Goal: Information Seeking & Learning: Check status

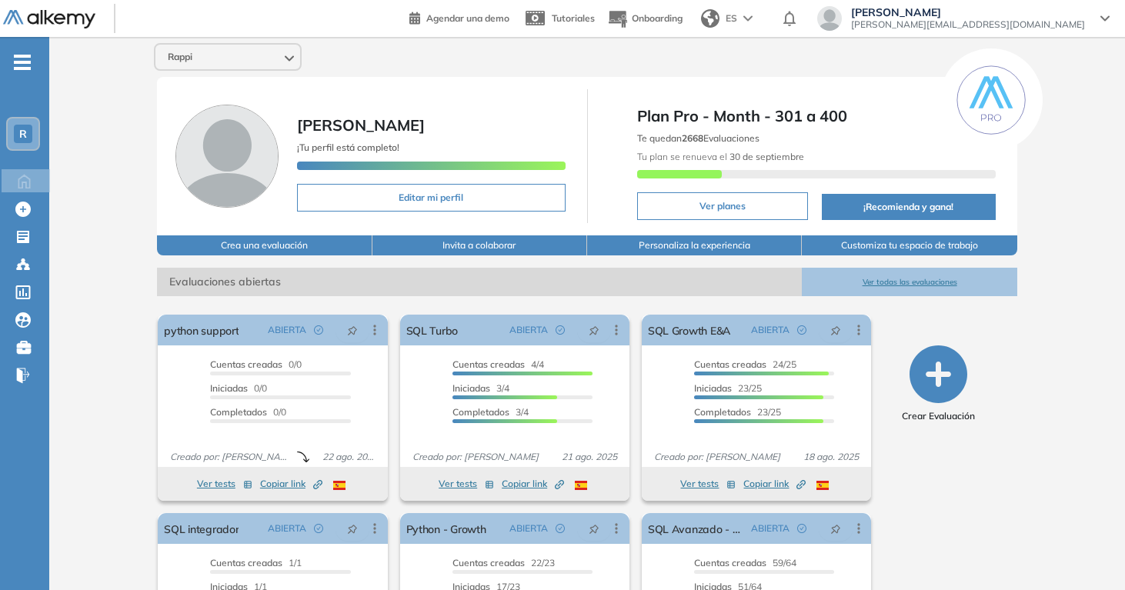
click at [864, 283] on button "Ver todas las evaluaciones" at bounding box center [909, 282] width 215 height 28
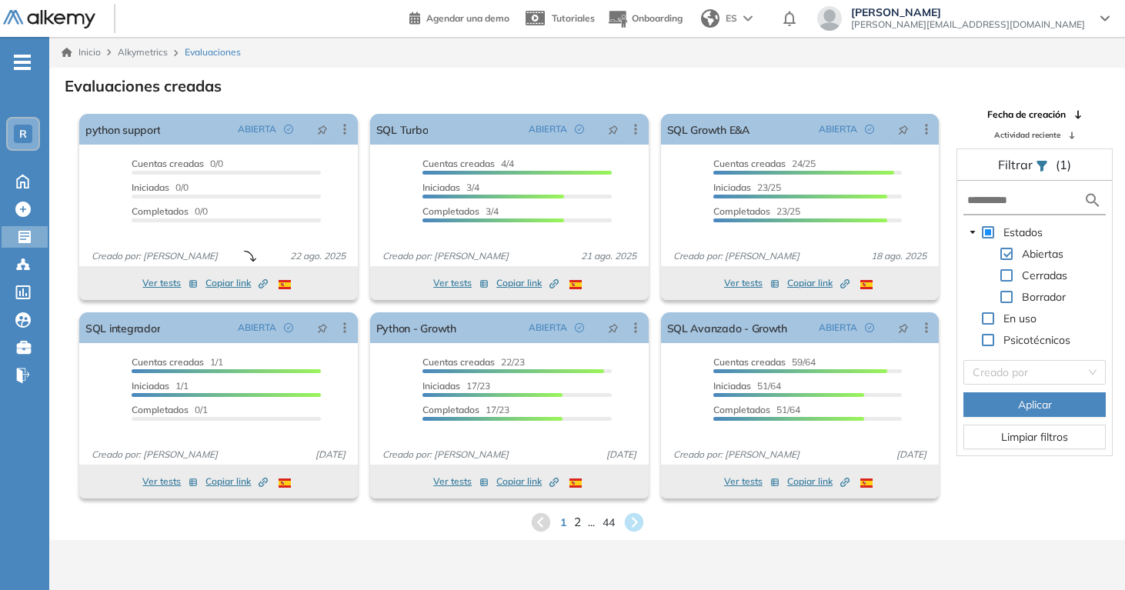
click at [575, 520] on span "2" at bounding box center [576, 522] width 7 height 18
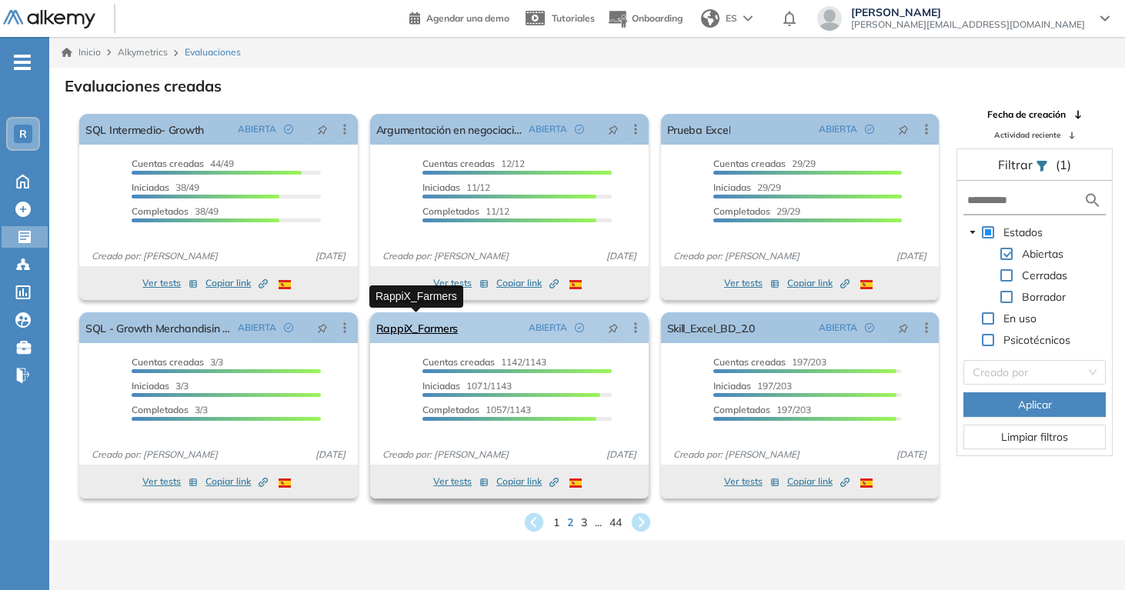
click at [406, 331] on link "RappiX_Farmers" at bounding box center [417, 327] width 82 height 31
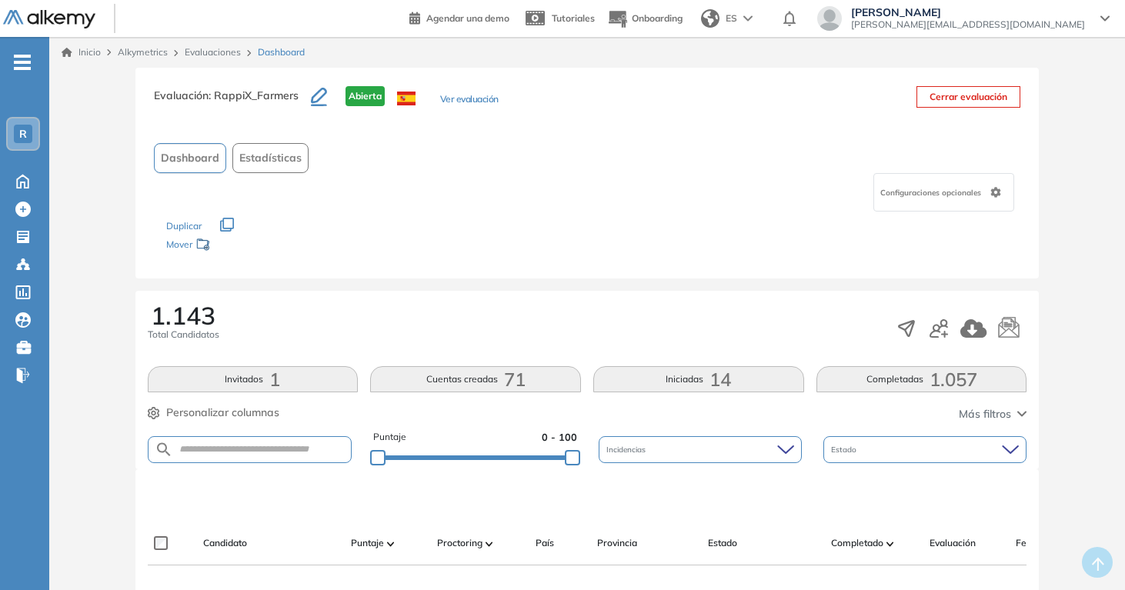
click at [463, 105] on button "Ver evaluación" at bounding box center [469, 100] width 58 height 16
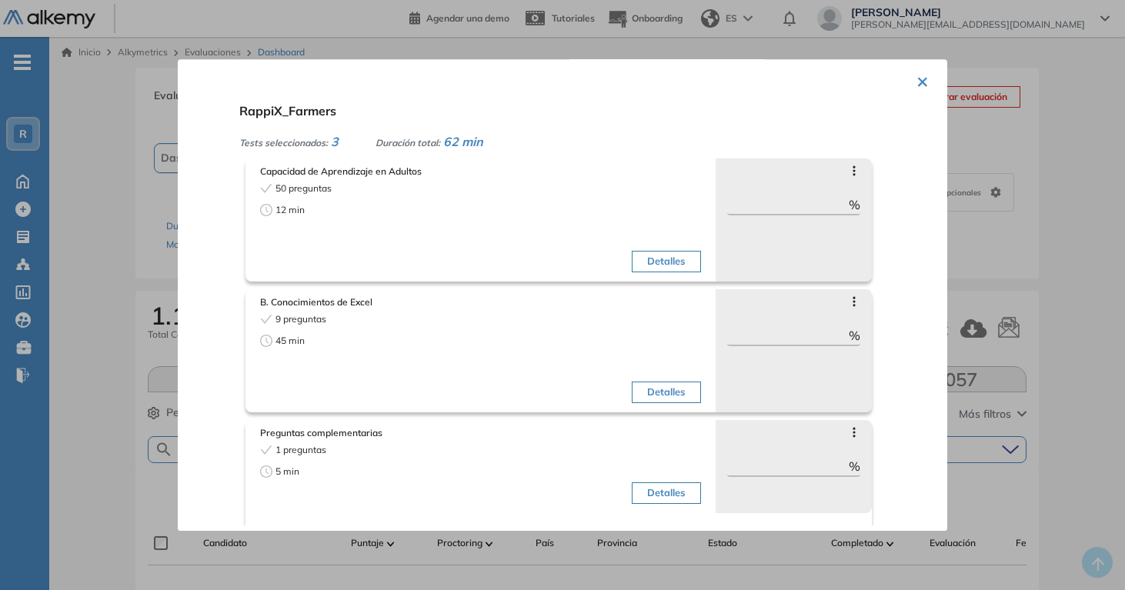
click at [676, 396] on button "Detalles" at bounding box center [666, 393] width 68 height 22
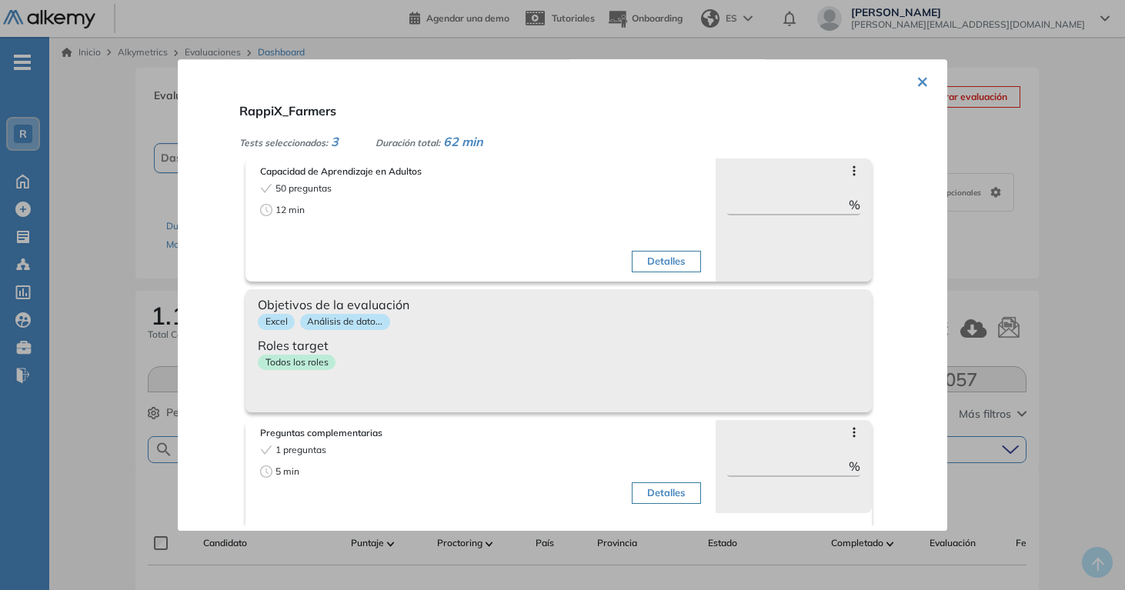
click at [486, 336] on div "Objetivos de la evaluación Excel Análisis de dato... Roles target Todos los rol…" at bounding box center [559, 350] width 626 height 123
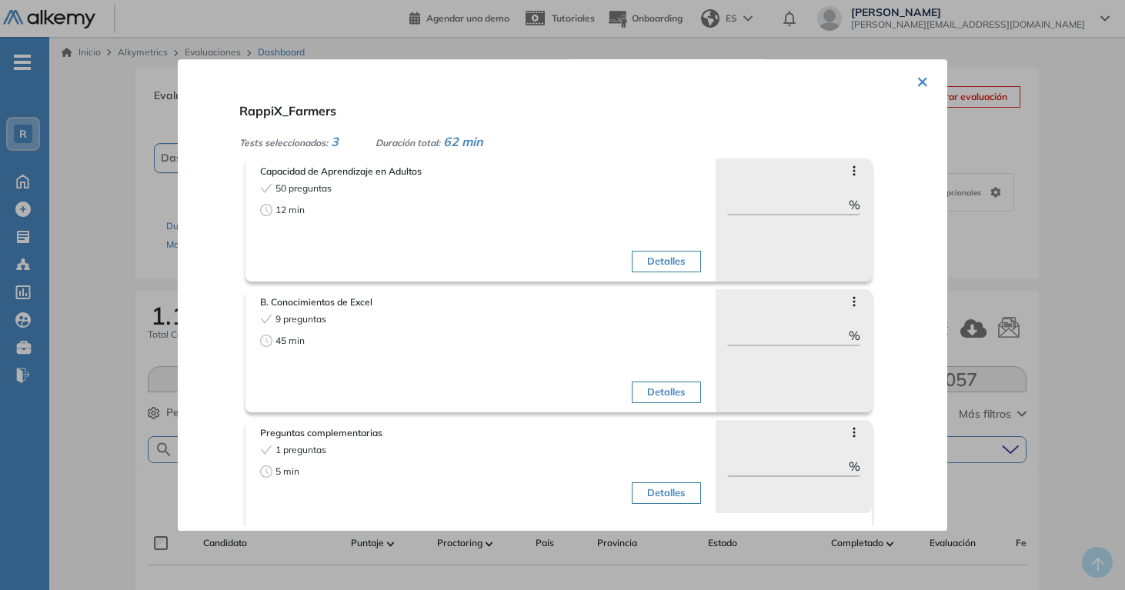
click at [324, 303] on span "B. Conocimientos de Excel" at bounding box center [480, 303] width 441 height 14
click at [848, 303] on icon at bounding box center [854, 302] width 12 height 12
click at [920, 61] on div "× RappiX_Farmers Tests seleccionados: 3 Duración total: 62 min Capacidad de Apr…" at bounding box center [563, 295] width 770 height 473
click at [917, 77] on button "×" at bounding box center [923, 80] width 12 height 30
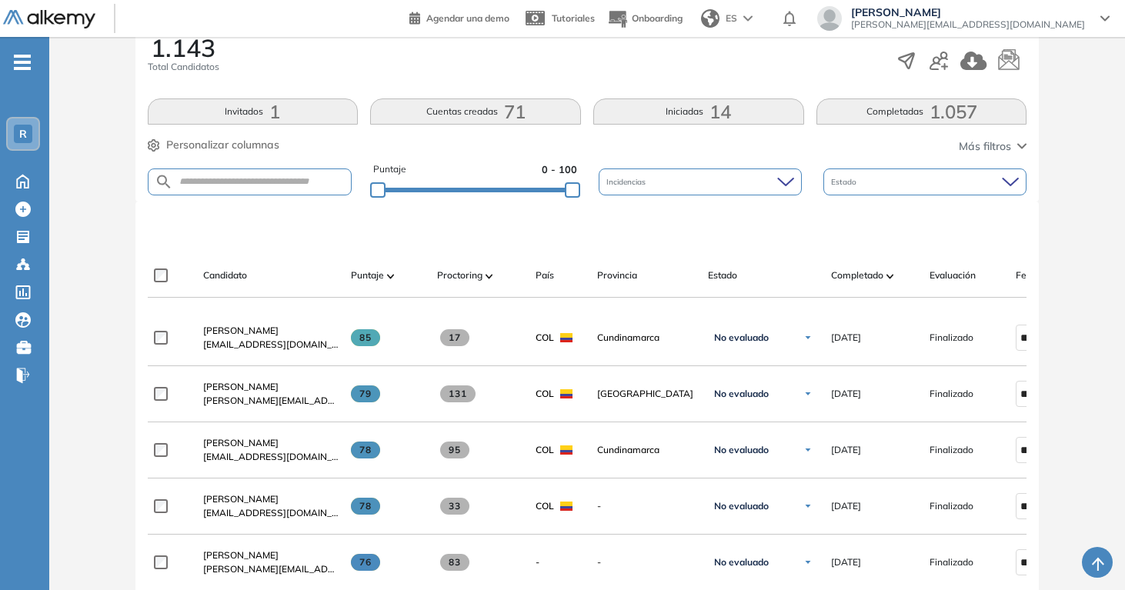
scroll to position [381, 0]
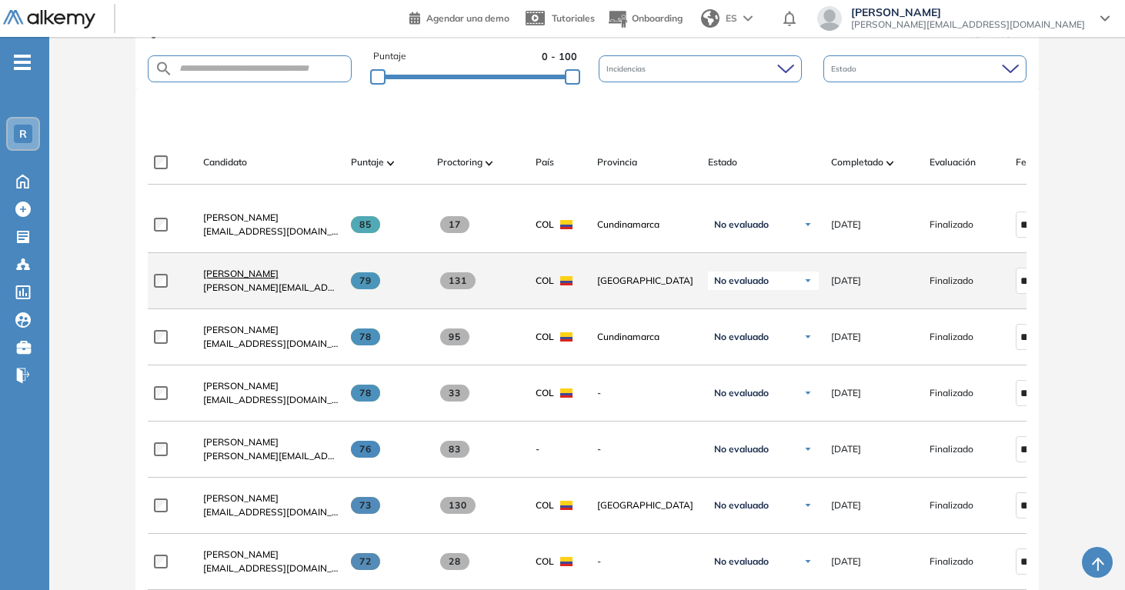
click at [247, 278] on span "[PERSON_NAME]" at bounding box center [240, 274] width 75 height 12
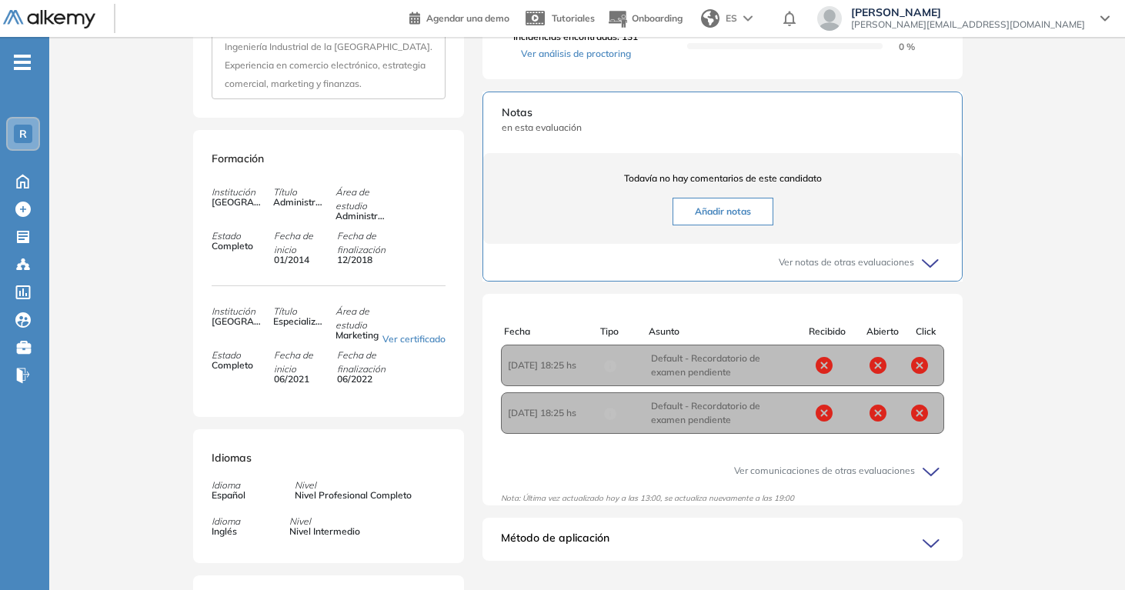
scroll to position [4, 0]
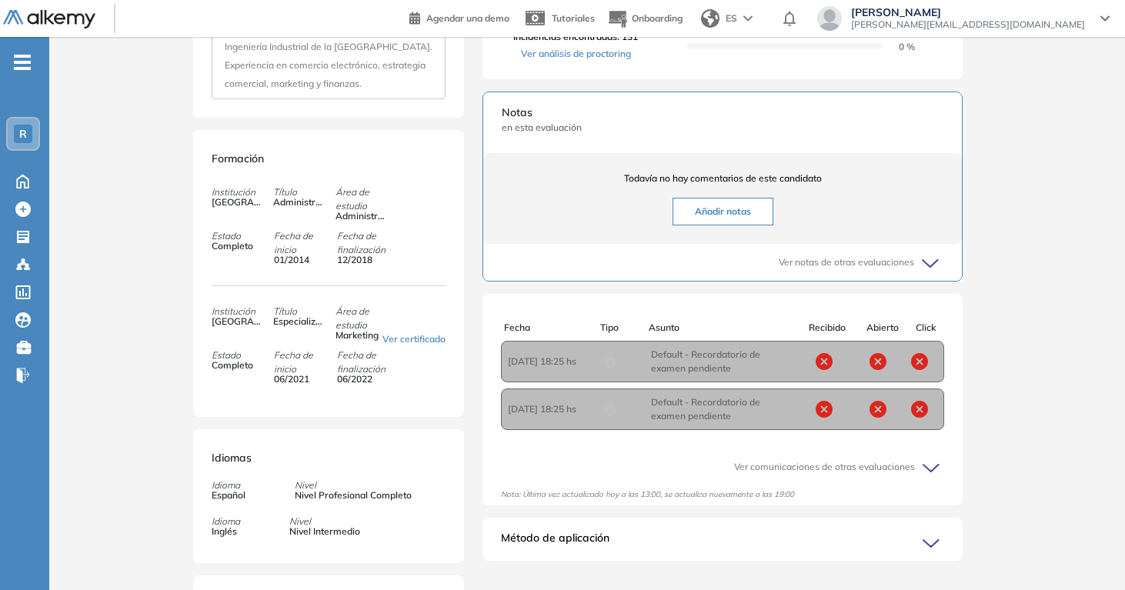
click at [924, 479] on icon at bounding box center [934, 469] width 22 height 22
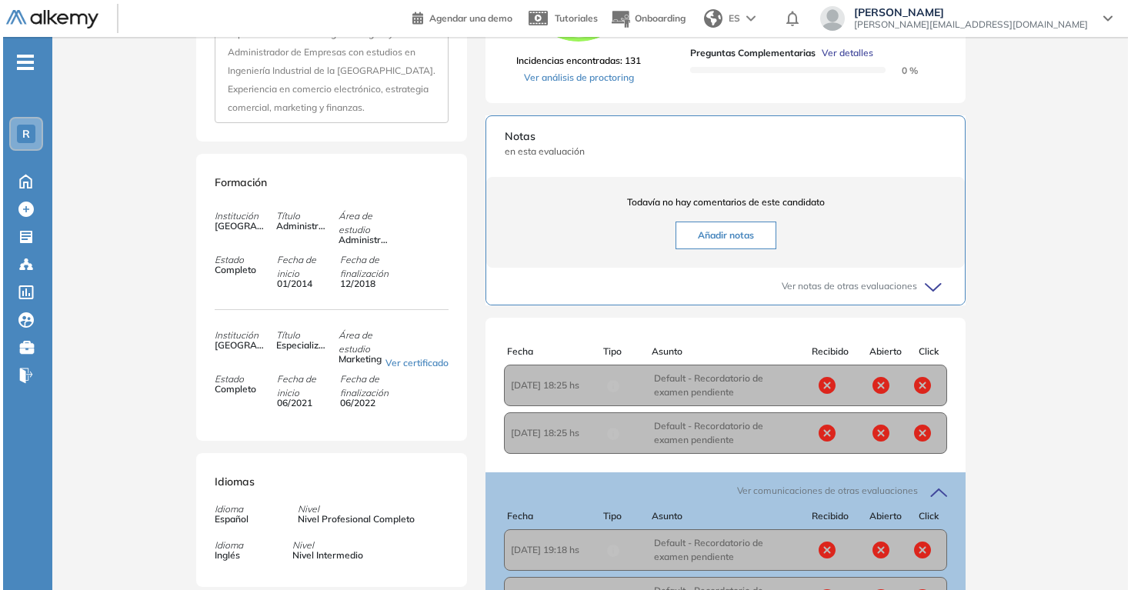
scroll to position [227, 0]
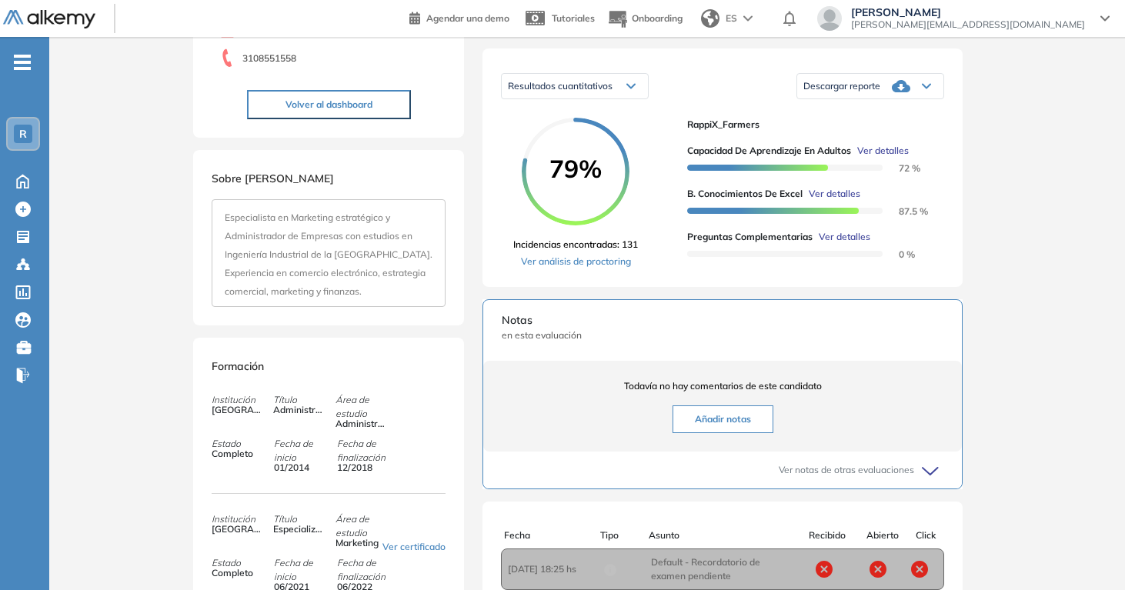
click at [840, 201] on span "Ver detalles" at bounding box center [835, 194] width 52 height 14
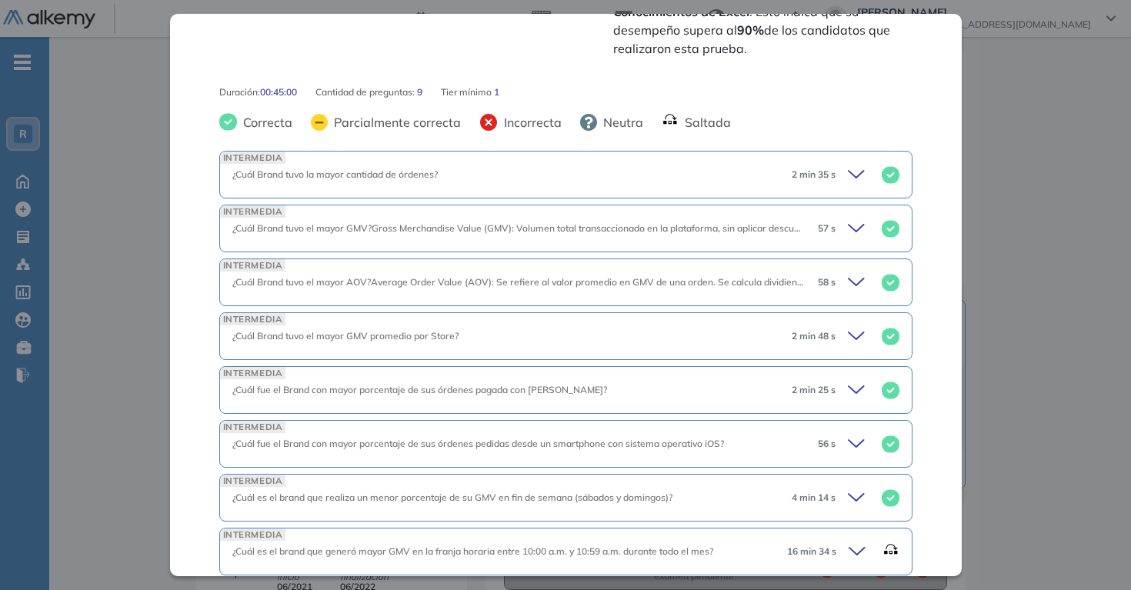
scroll to position [745, 0]
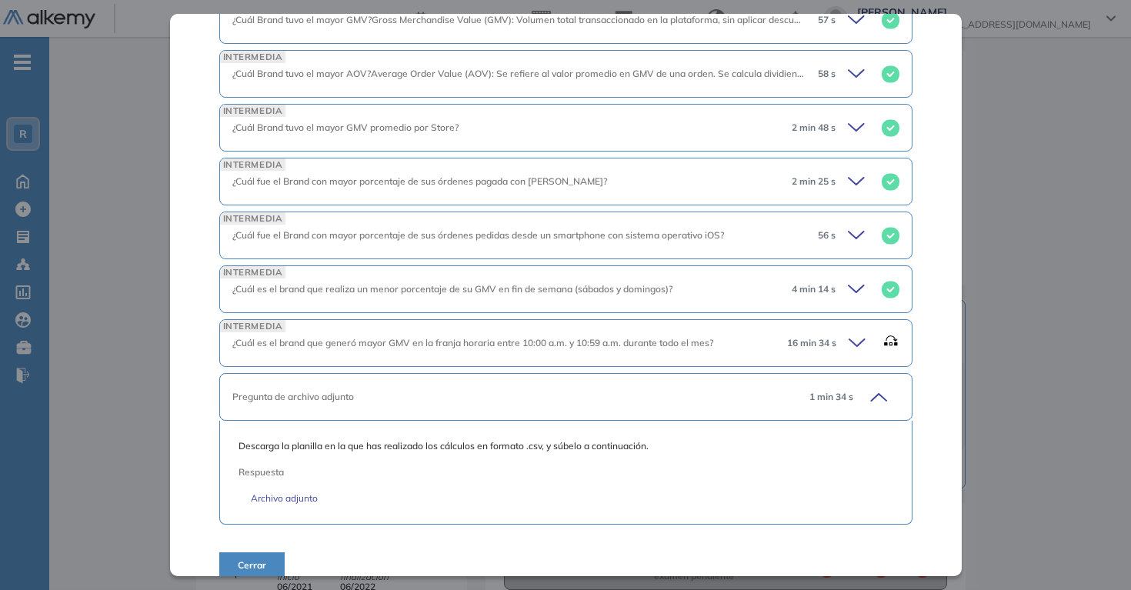
click at [851, 386] on div "1 min 34 s" at bounding box center [848, 397] width 102 height 22
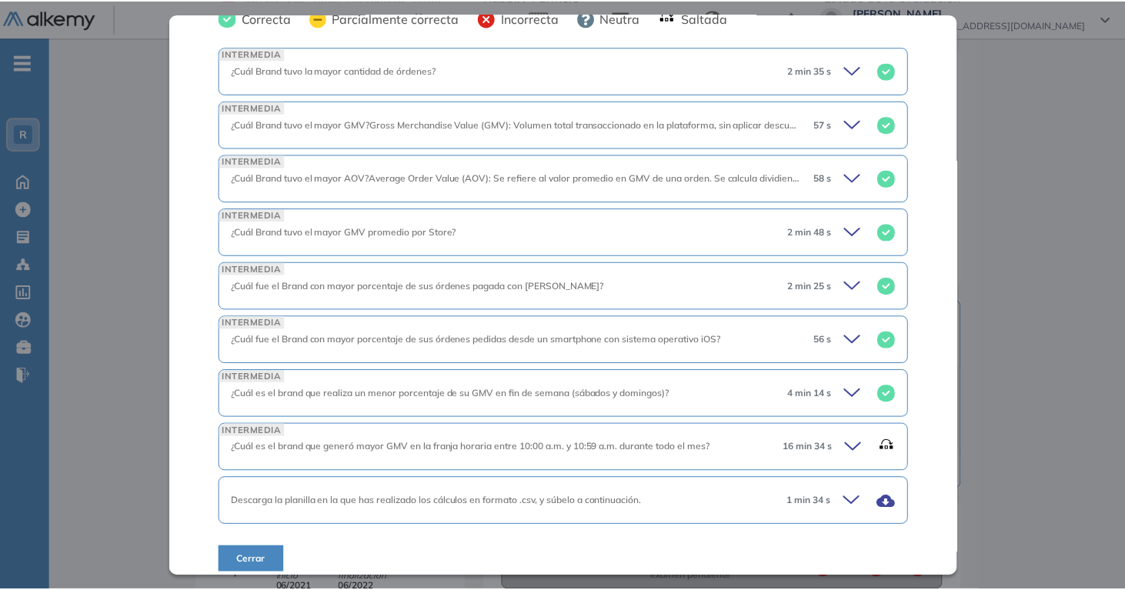
scroll to position [635, 0]
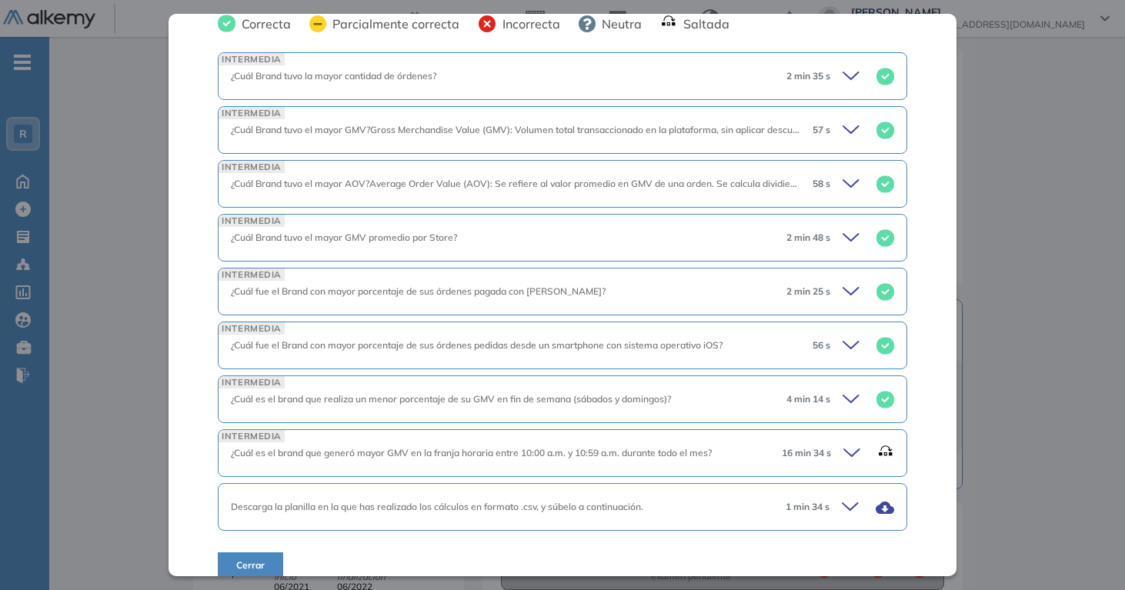
click at [1033, 149] on div "Inicio Alkymetrics Evaluaciones Dashboard Candidato B. Conocimientos de Excel I…" at bounding box center [587, 402] width 1076 height 1184
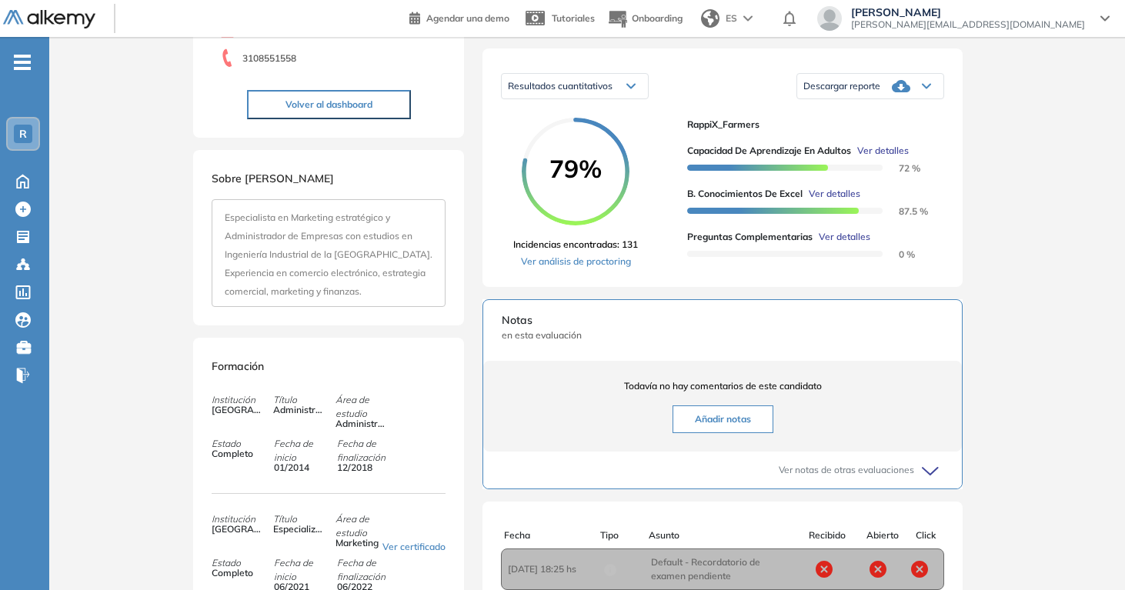
scroll to position [76, 0]
